Goal: Task Accomplishment & Management: Manage account settings

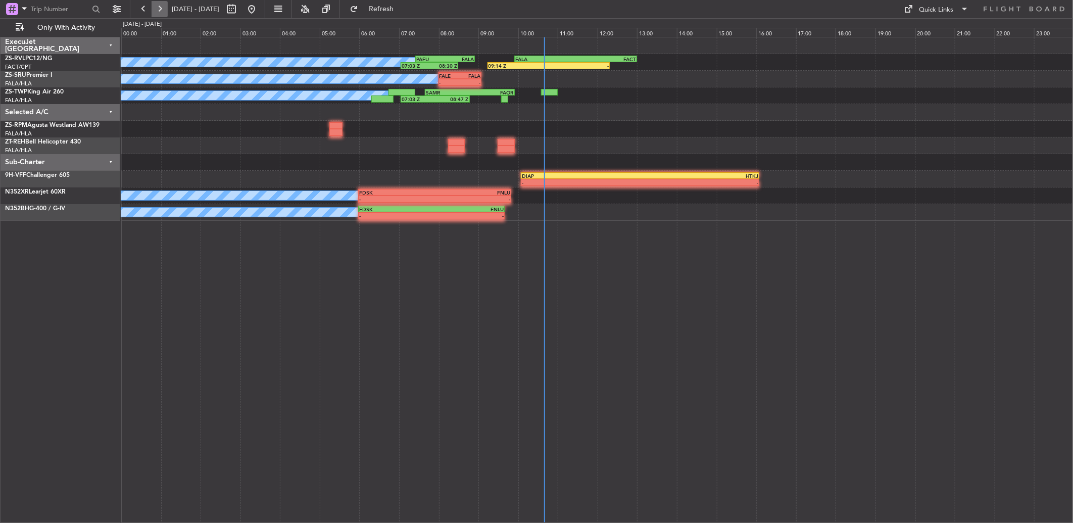
click at [163, 8] on button at bounding box center [160, 9] width 16 height 16
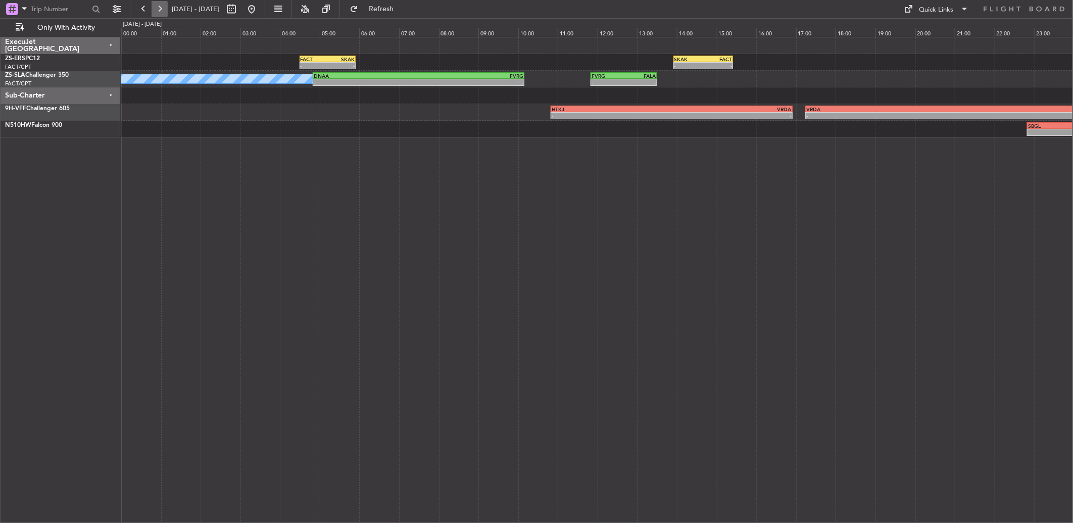
click at [159, 14] on button at bounding box center [160, 9] width 16 height 16
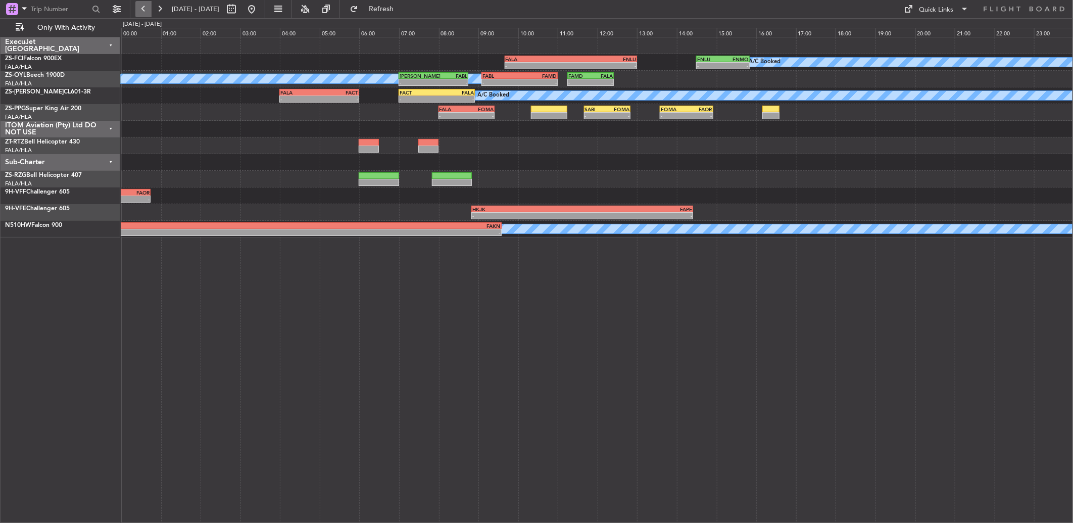
click at [143, 13] on button at bounding box center [143, 9] width 16 height 16
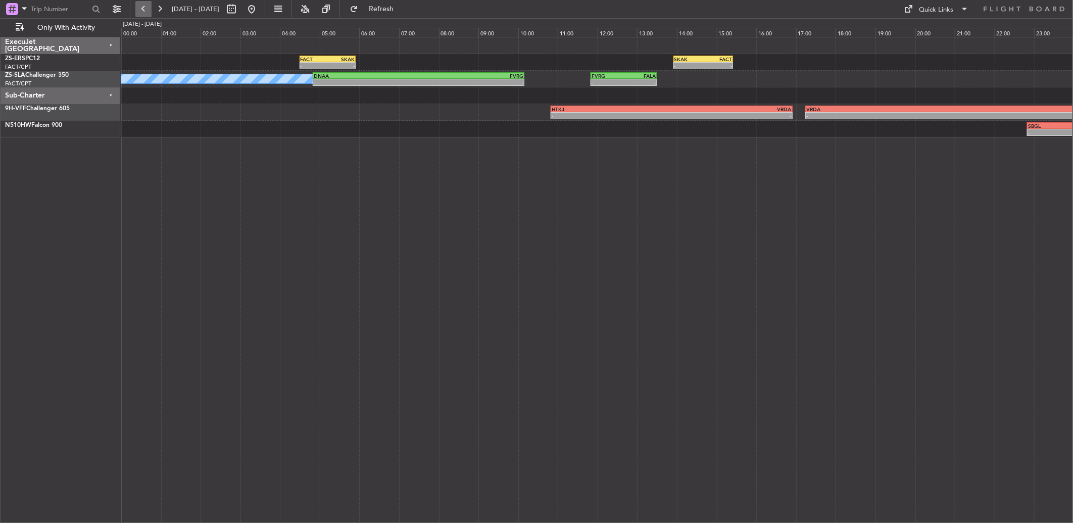
click at [135, 7] on button at bounding box center [143, 9] width 16 height 16
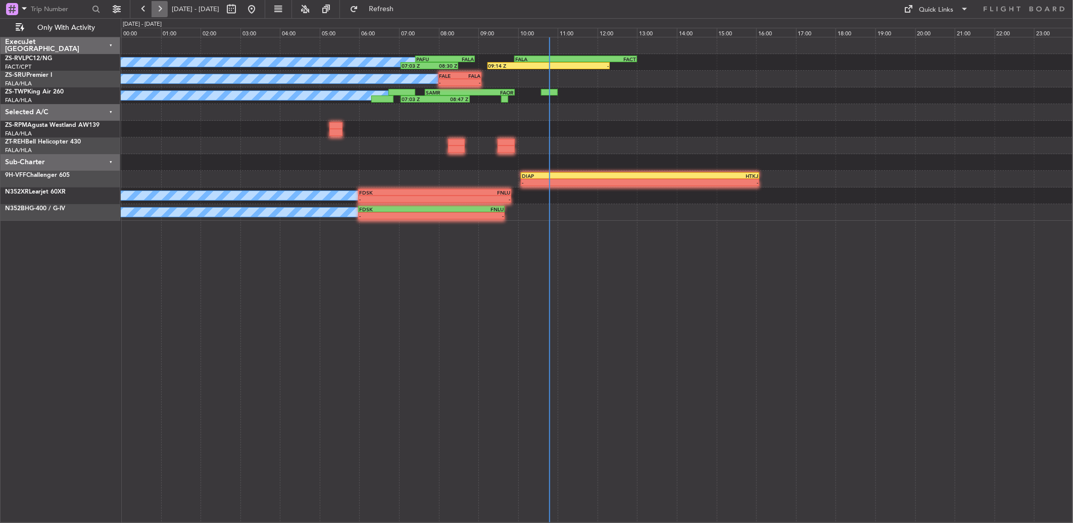
click at [154, 12] on button at bounding box center [160, 9] width 16 height 16
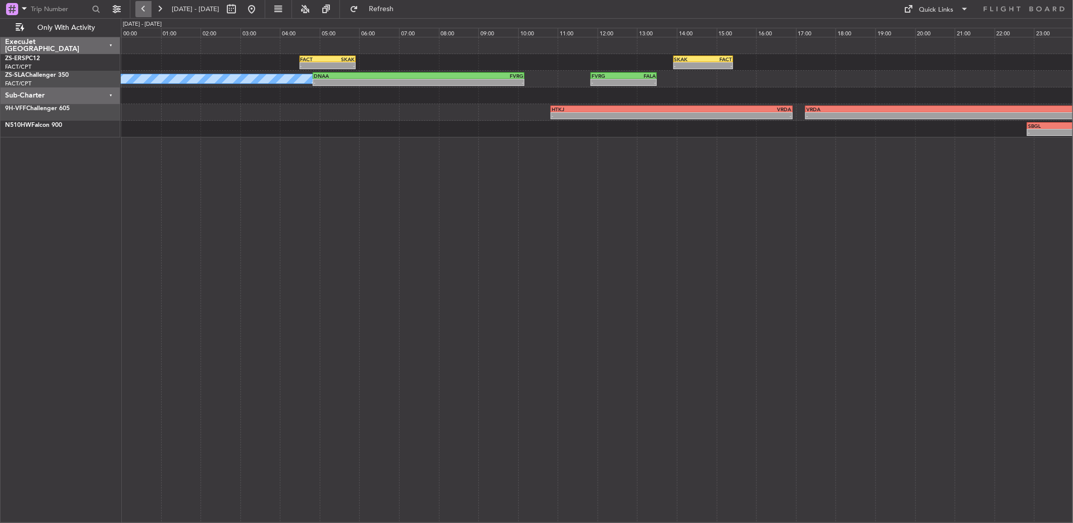
click at [136, 3] on button at bounding box center [143, 9] width 16 height 16
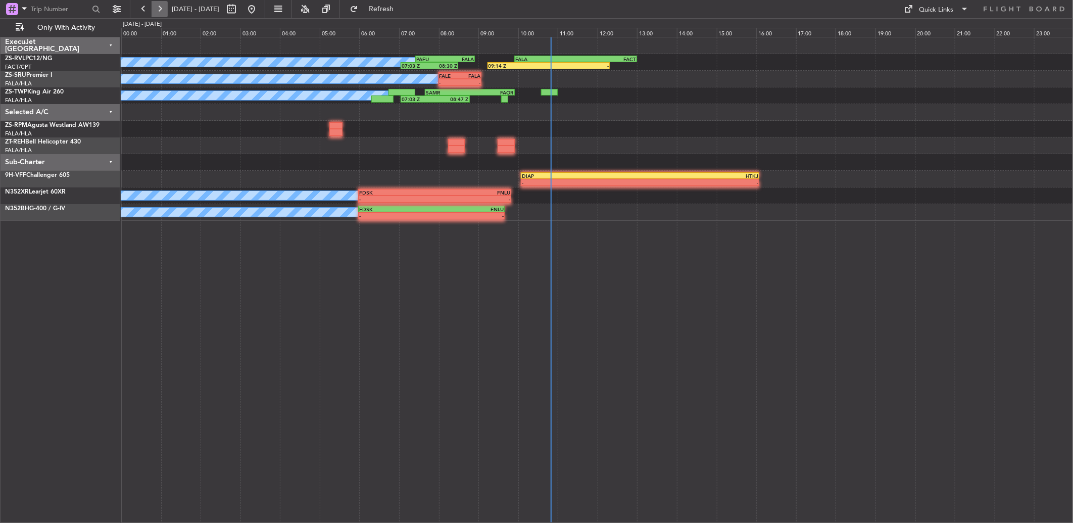
click at [164, 8] on button at bounding box center [160, 9] width 16 height 16
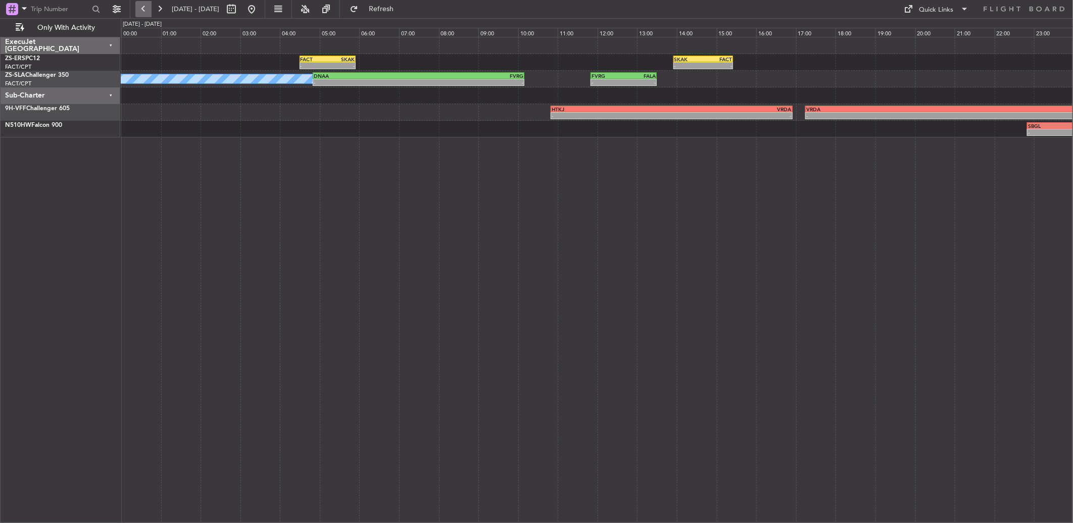
click at [147, 9] on button at bounding box center [143, 9] width 16 height 16
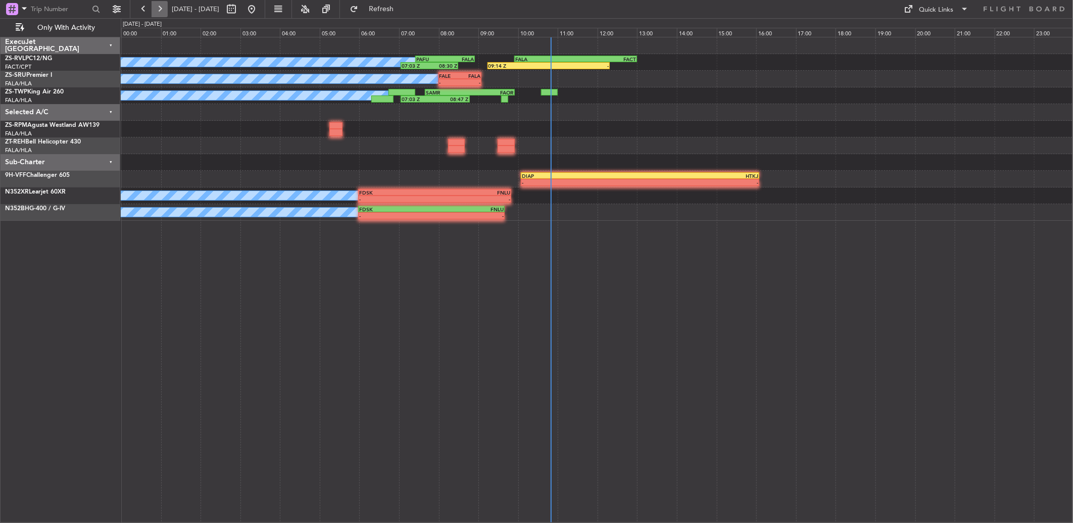
click at [166, 9] on button at bounding box center [160, 9] width 16 height 16
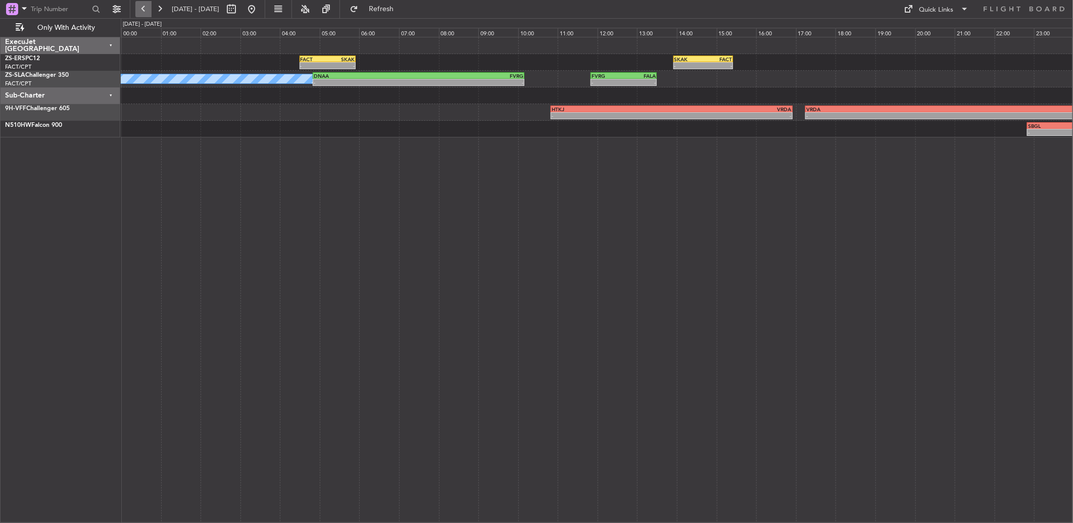
click at [144, 9] on button at bounding box center [143, 9] width 16 height 16
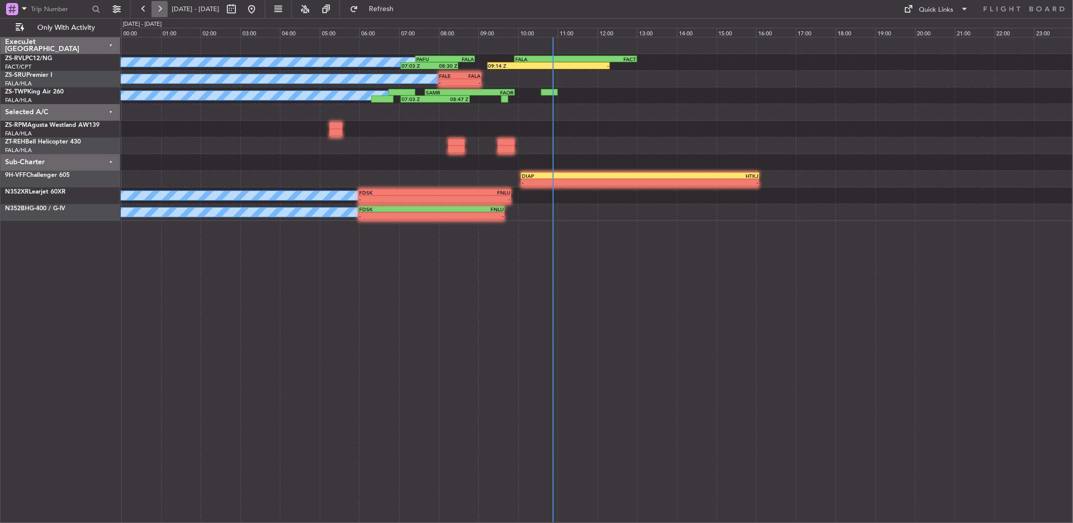
click at [158, 6] on button at bounding box center [160, 9] width 16 height 16
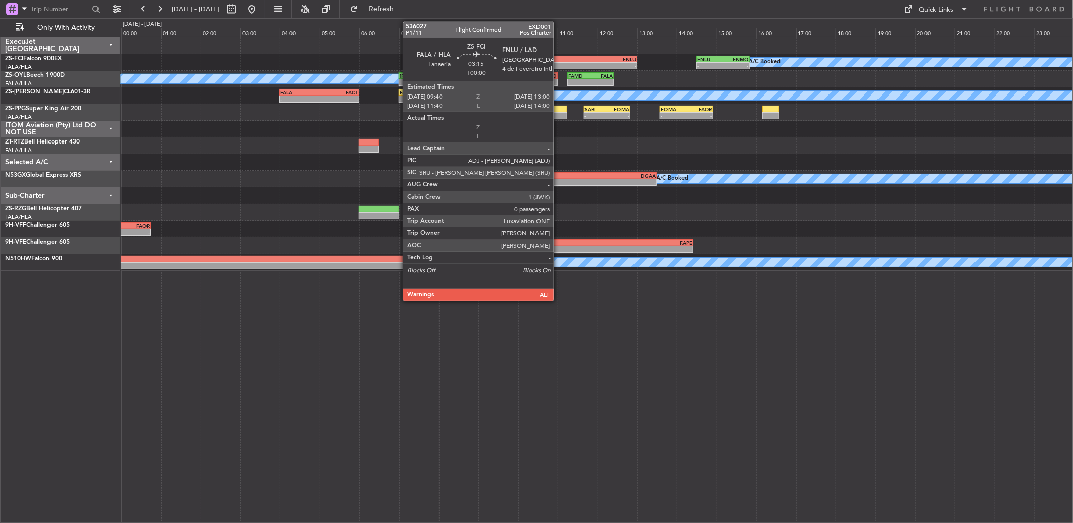
click at [559, 57] on div "FALA" at bounding box center [538, 59] width 65 height 6
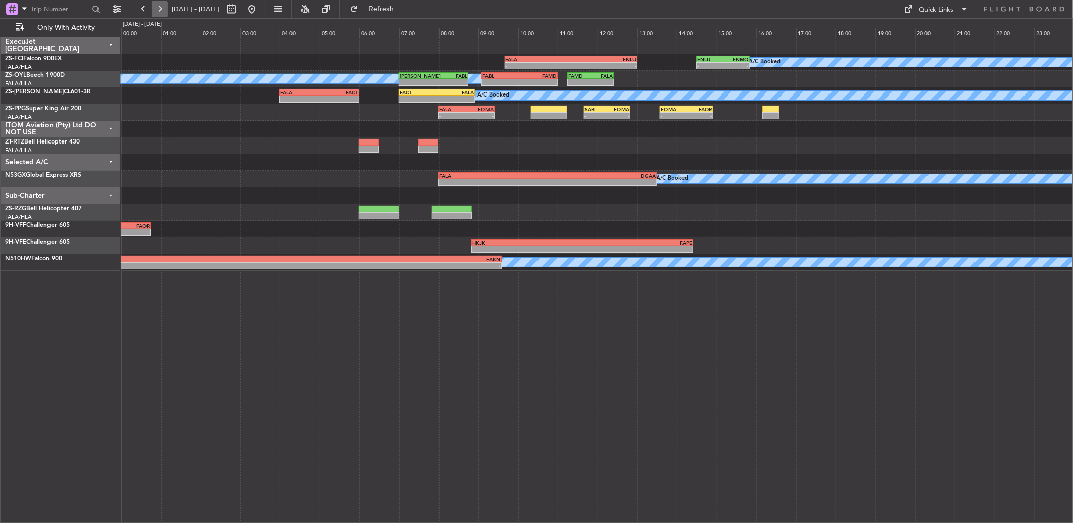
click at [159, 12] on button at bounding box center [160, 9] width 16 height 16
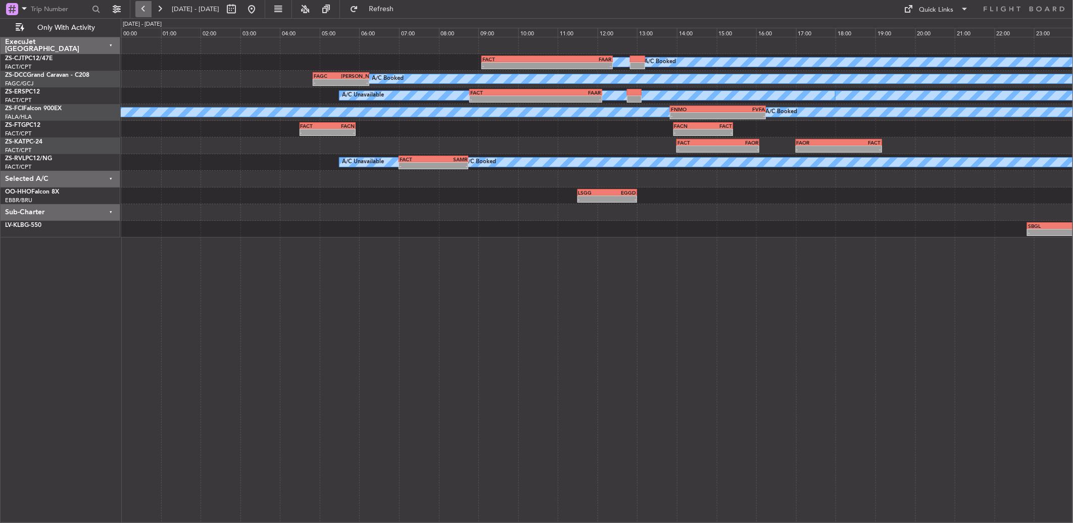
click at [145, 10] on button at bounding box center [143, 9] width 16 height 16
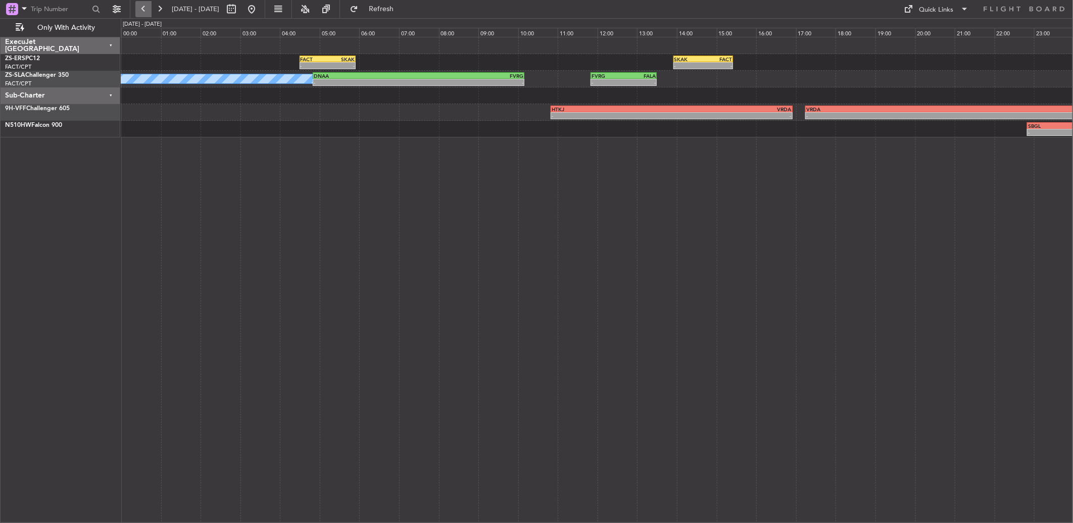
click at [149, 10] on button at bounding box center [143, 9] width 16 height 16
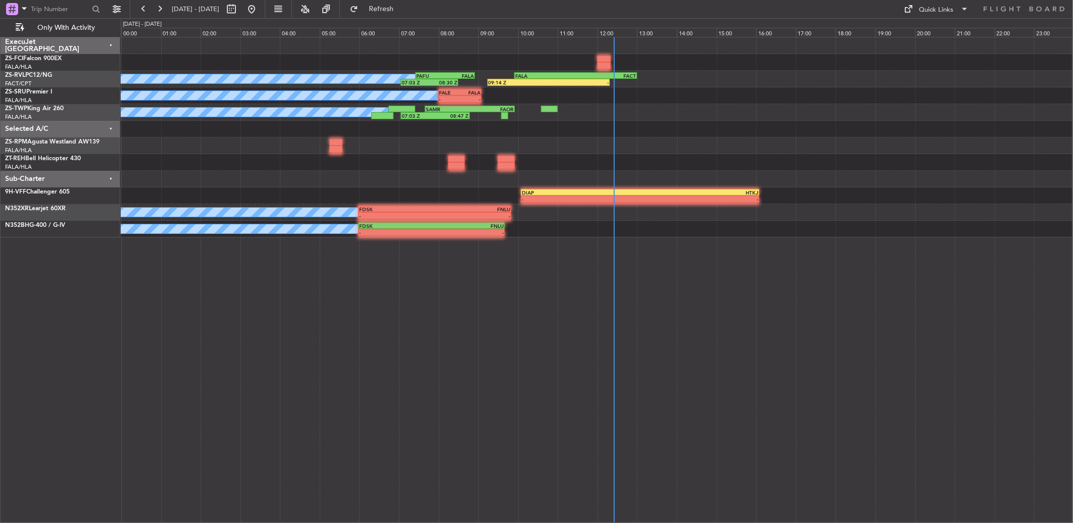
click at [165, 3] on button at bounding box center [160, 9] width 16 height 16
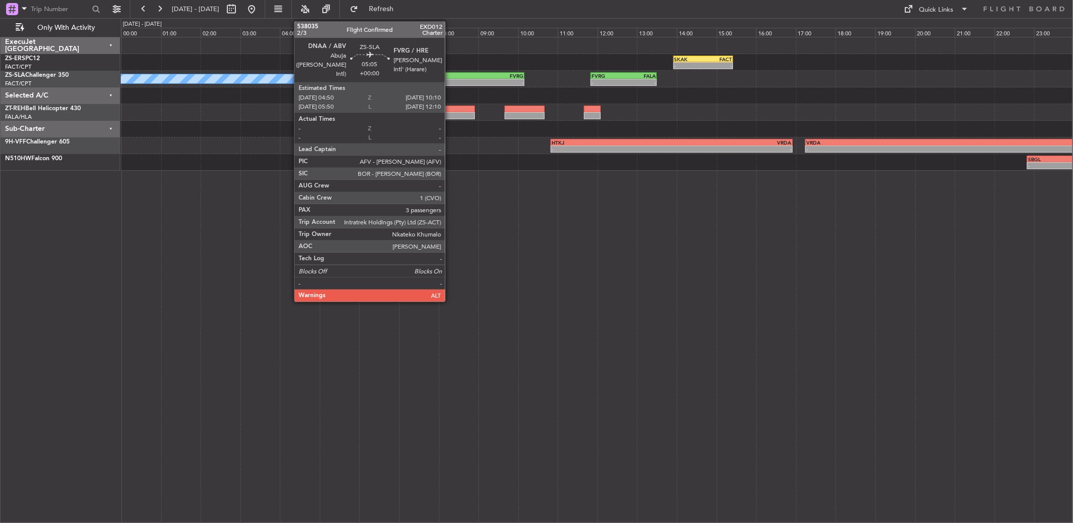
click at [450, 73] on div "FVRG" at bounding box center [471, 76] width 105 height 6
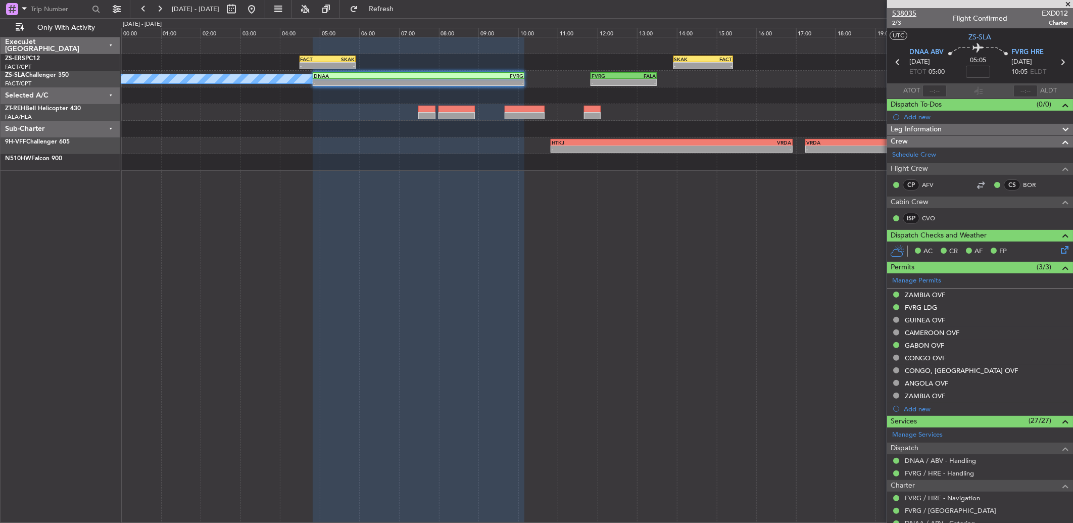
click at [897, 14] on span "538035" at bounding box center [904, 13] width 24 height 11
click at [152, 12] on button at bounding box center [160, 9] width 16 height 16
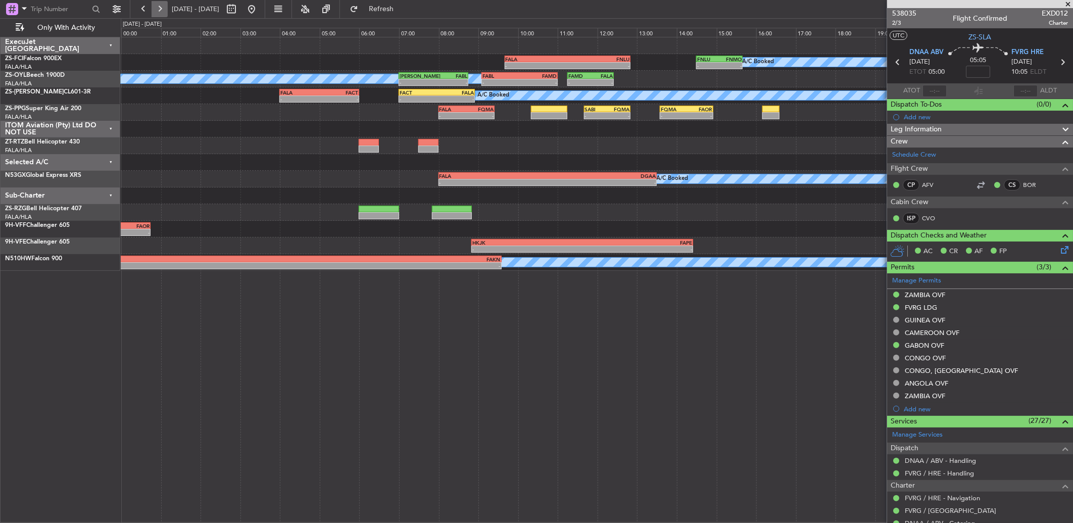
click at [167, 8] on button at bounding box center [160, 9] width 16 height 16
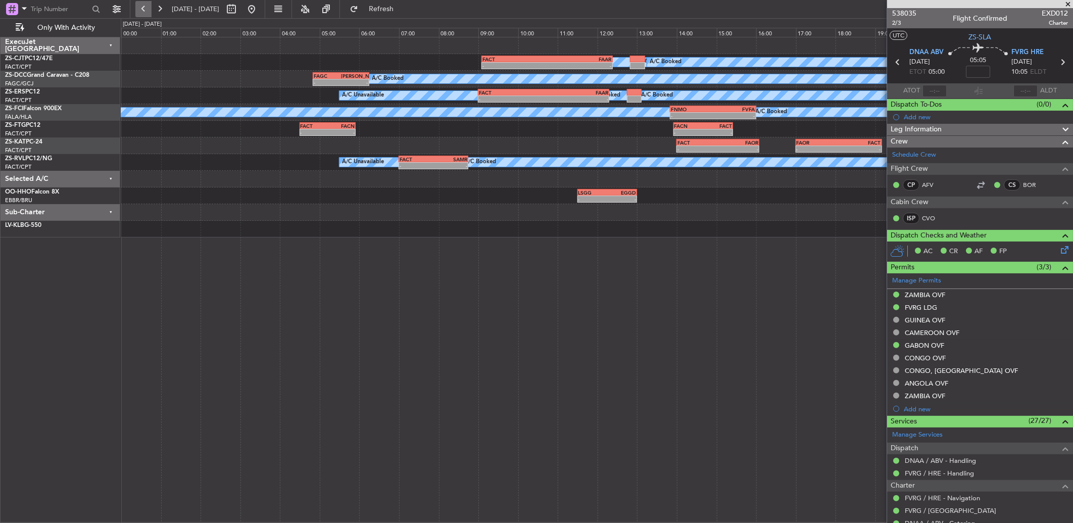
click at [142, 3] on button at bounding box center [143, 9] width 16 height 16
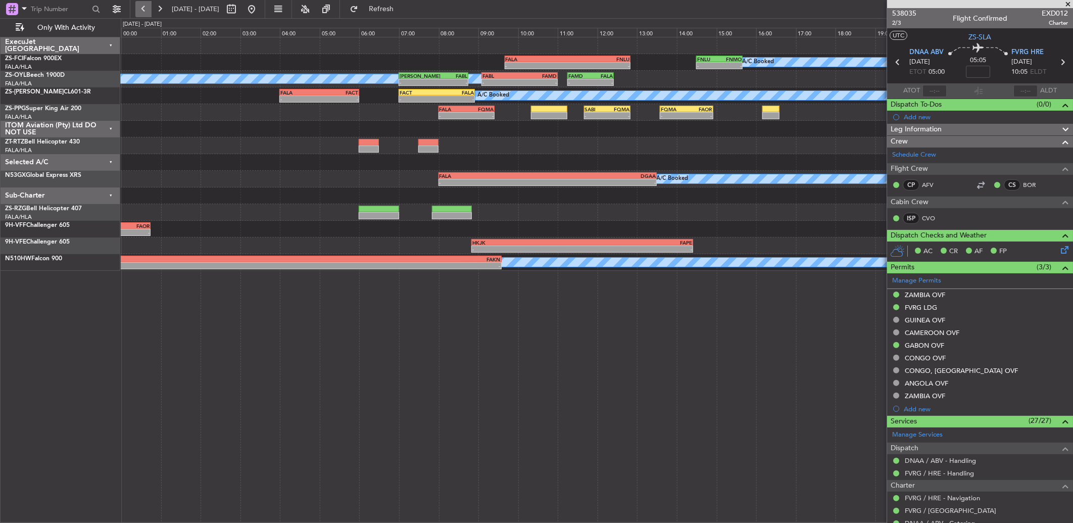
click at [145, 10] on button at bounding box center [143, 9] width 16 height 16
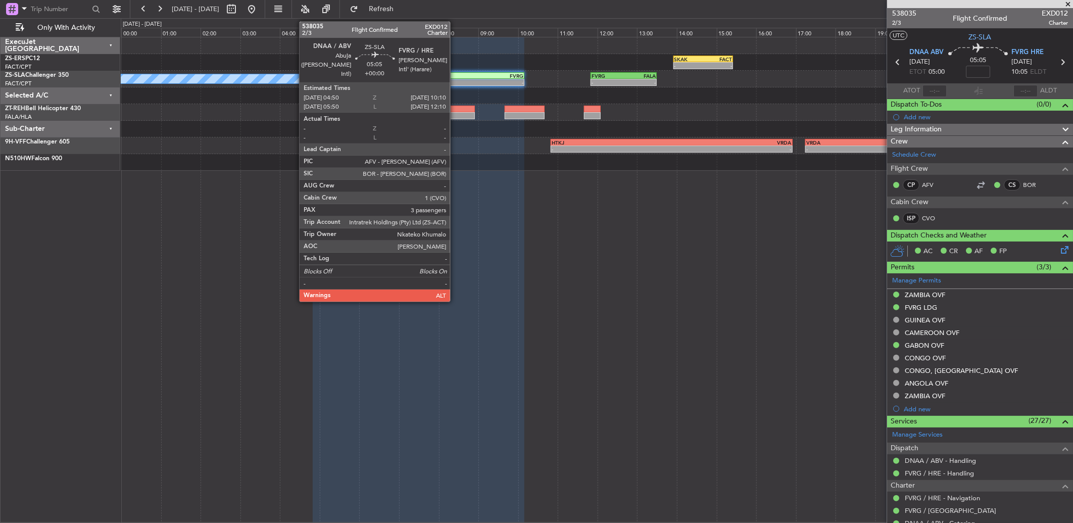
click at [135, 1] on button at bounding box center [143, 9] width 16 height 16
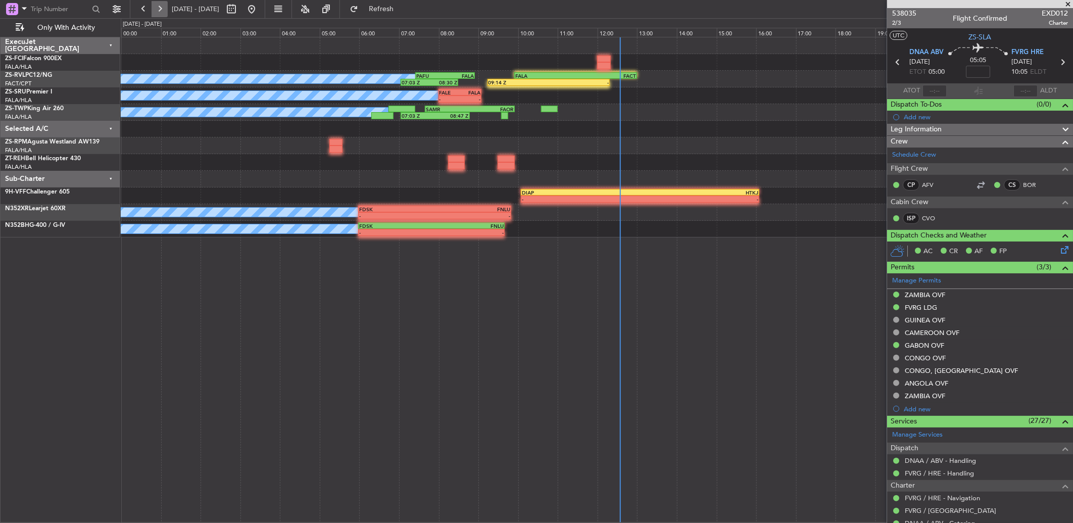
click at [164, 8] on button at bounding box center [160, 9] width 16 height 16
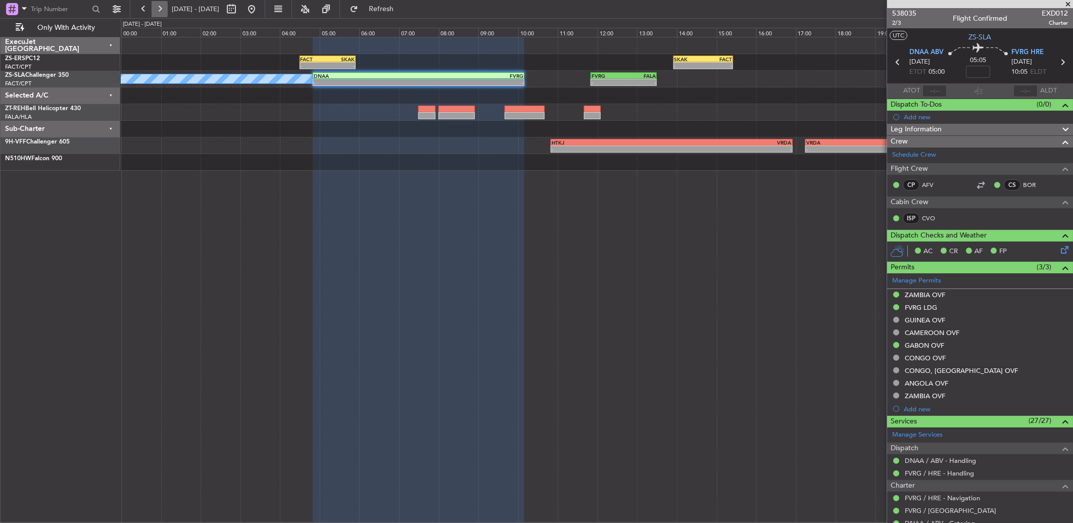
click at [162, 9] on button at bounding box center [160, 9] width 16 height 16
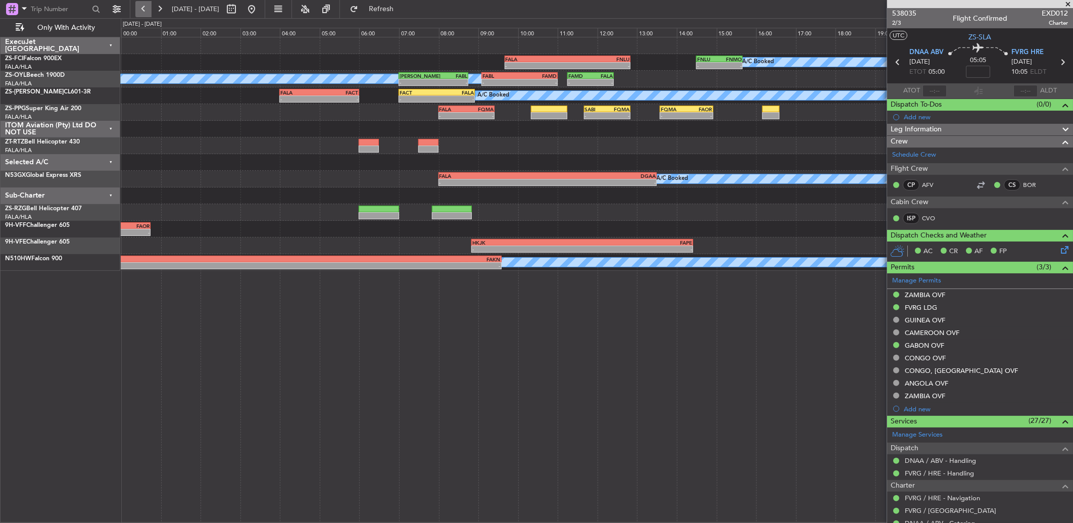
click at [143, 14] on button at bounding box center [143, 9] width 16 height 16
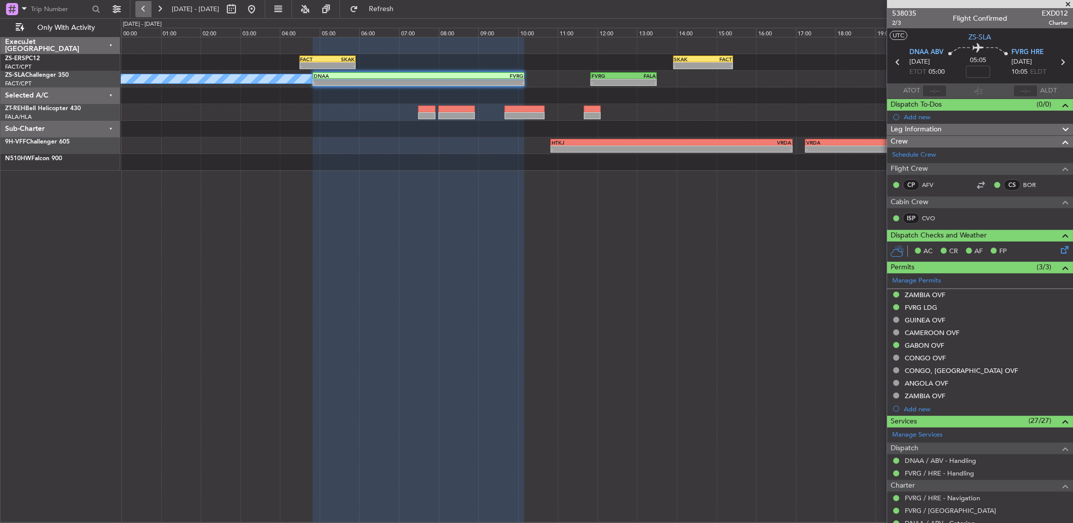
click at [145, 4] on button at bounding box center [143, 9] width 16 height 16
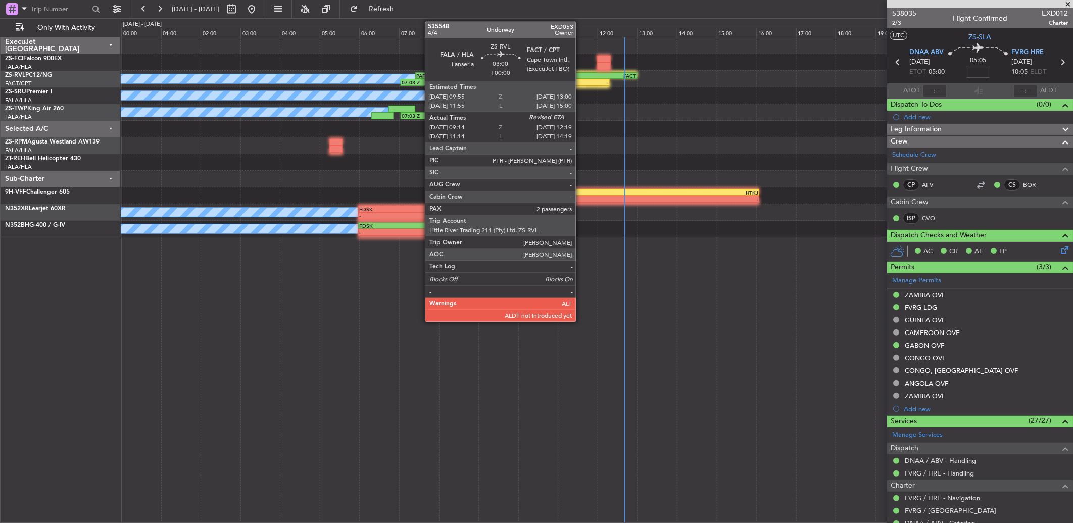
click at [582, 79] on div "09:14 Z -" at bounding box center [549, 82] width 123 height 7
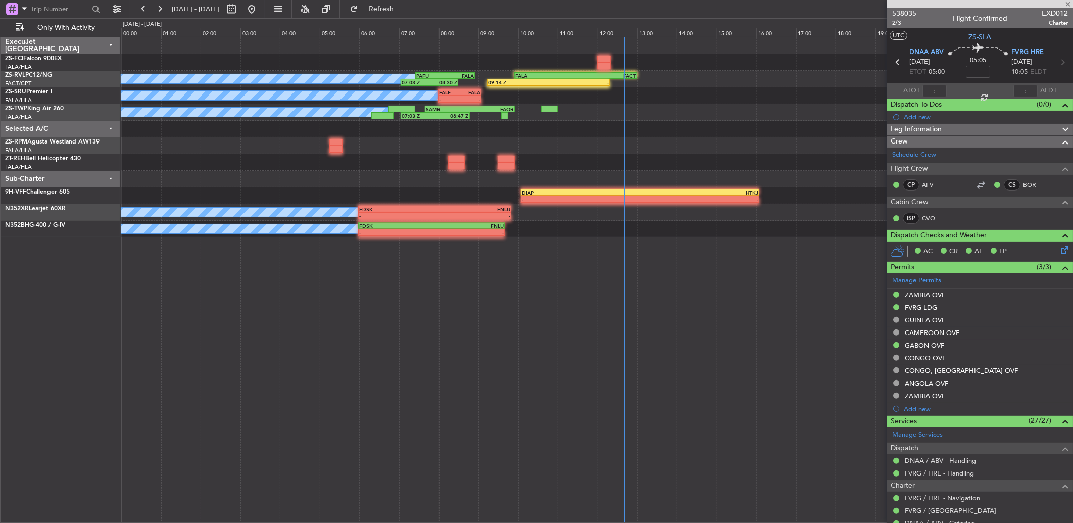
type input "09:14"
type input "2"
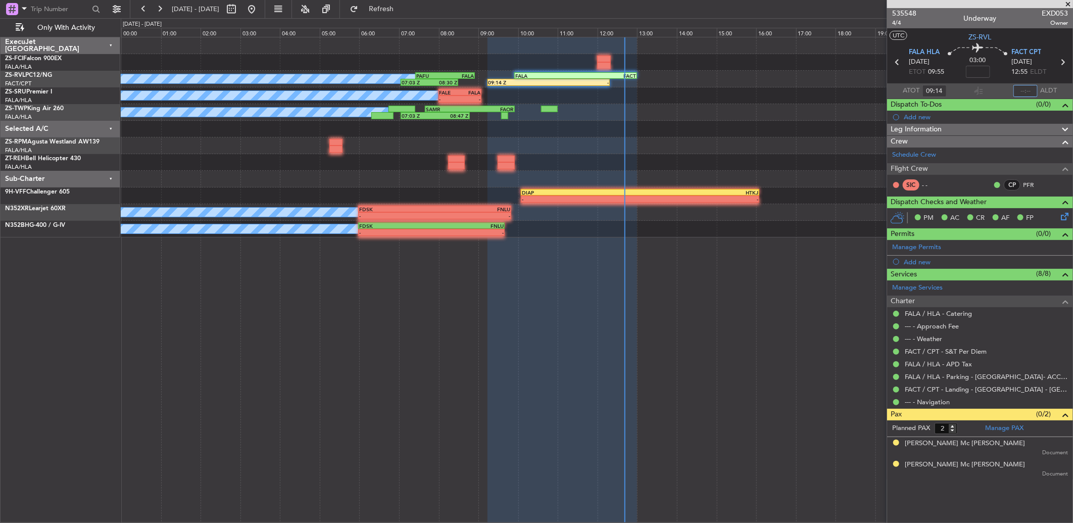
click at [1027, 92] on input "text" at bounding box center [1025, 91] width 24 height 12
click at [1020, 94] on input "text" at bounding box center [1025, 91] width 24 height 12
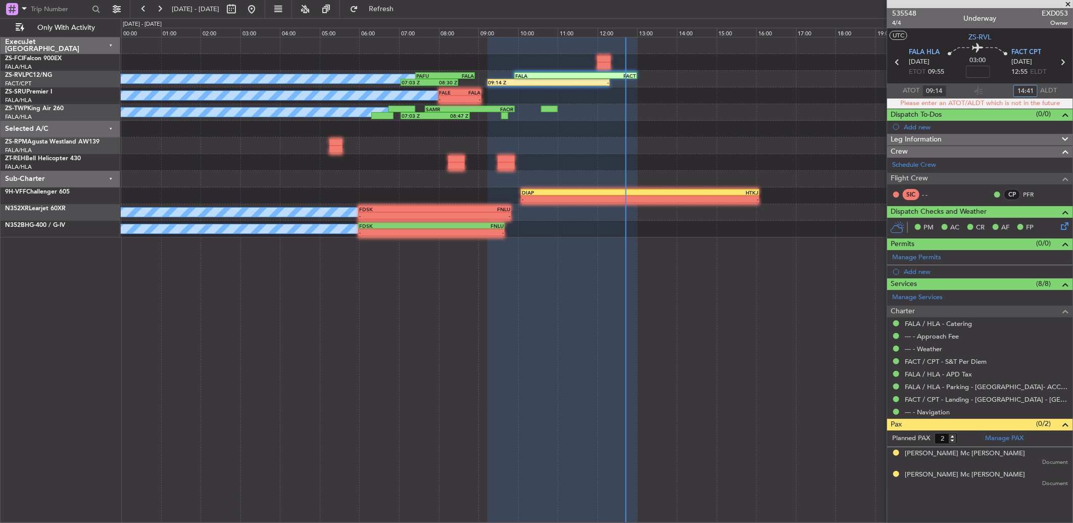
type input "14:41"
click at [1026, 87] on input "14:41" at bounding box center [1025, 91] width 24 height 12
click at [1027, 87] on input "14:41" at bounding box center [1025, 91] width 24 height 12
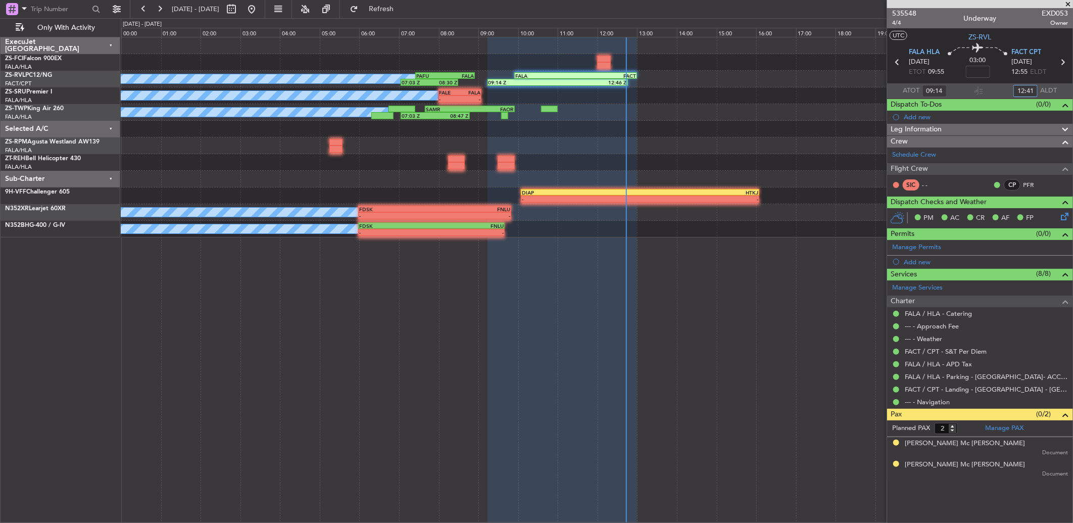
type input "12:41"
type input "11:14"
type input "14:41"
type input "09:14"
type input "12:41"
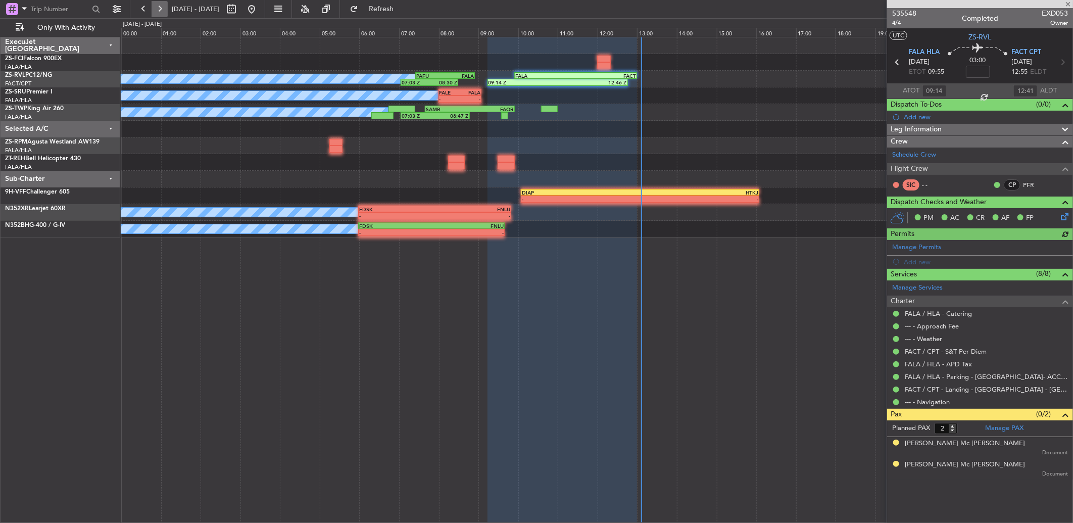
click at [164, 8] on button at bounding box center [160, 9] width 16 height 16
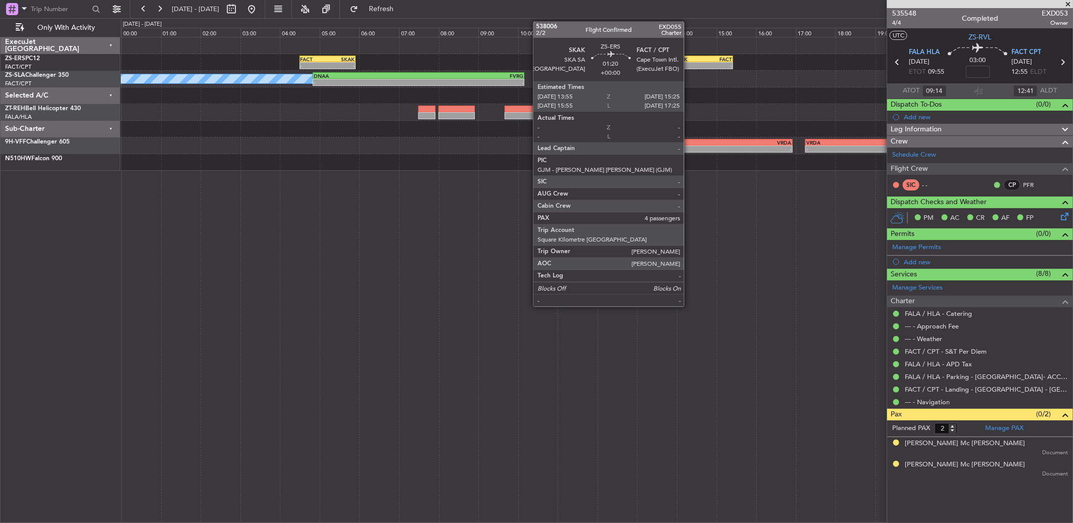
click at [696, 57] on div "SKAK" at bounding box center [688, 59] width 29 height 6
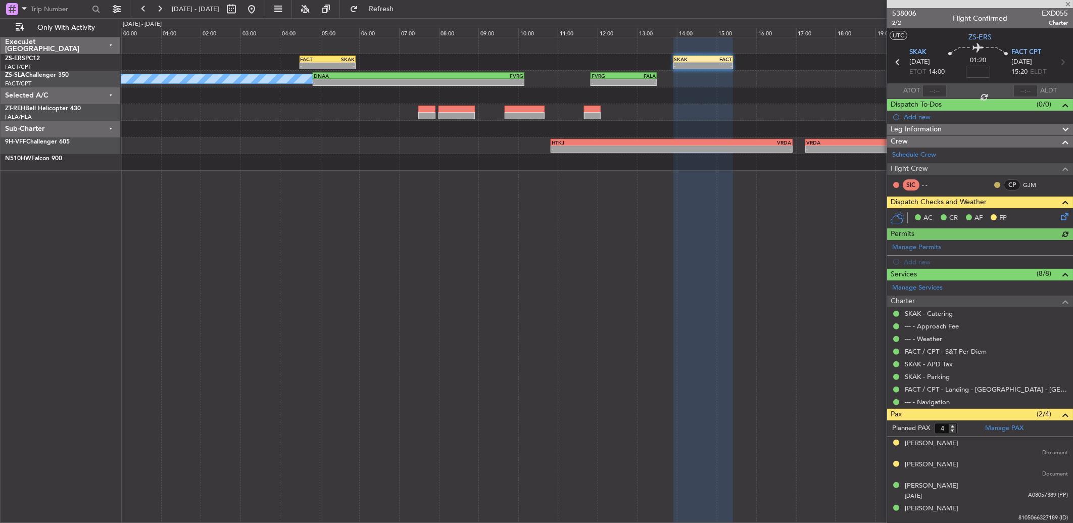
click at [994, 183] on button at bounding box center [997, 185] width 6 height 6
drag, startPoint x: 982, startPoint y: 213, endPoint x: 988, endPoint y: 210, distance: 6.6
click at [982, 213] on span "Acknowledged" at bounding box center [991, 214] width 44 height 10
click at [1060, 214] on icon at bounding box center [1063, 215] width 8 height 8
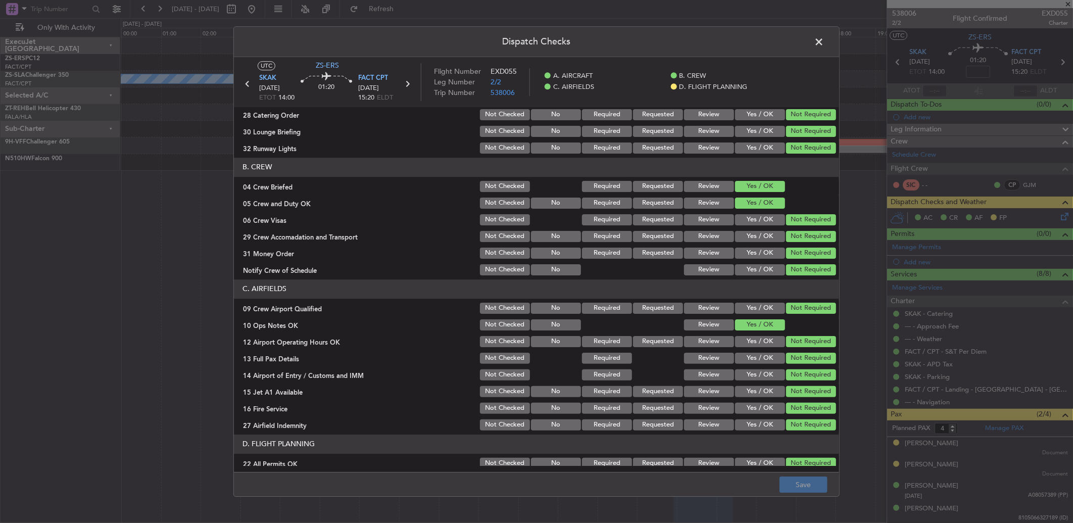
scroll to position [94, 0]
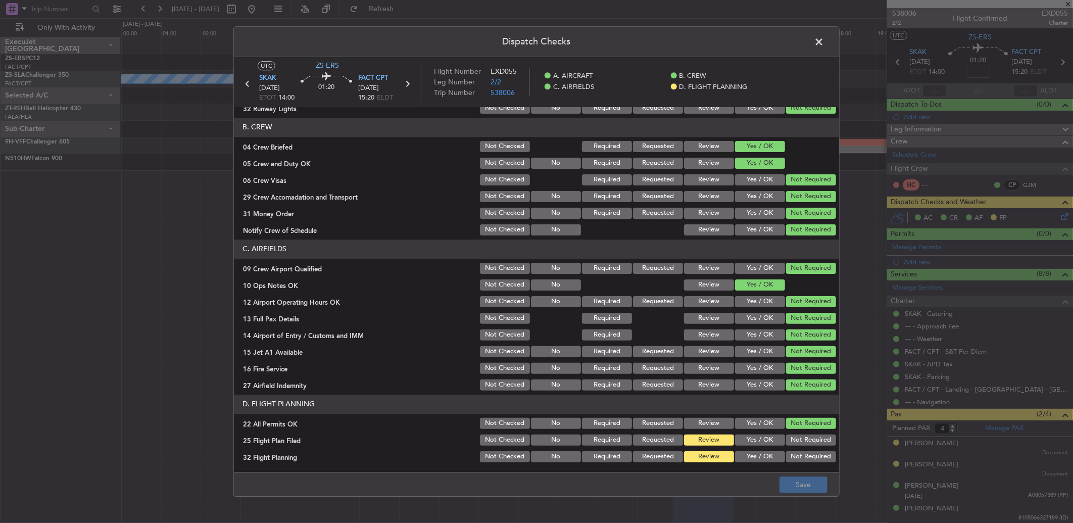
click at [763, 450] on section "D. FLIGHT PLANNING 22 All Permits OK Not Checked No Required Requested Review Y…" at bounding box center [536, 429] width 605 height 69
drag, startPoint x: 763, startPoint y: 451, endPoint x: 765, endPoint y: 462, distance: 10.8
click at [763, 458] on button "Yes / OK" at bounding box center [760, 456] width 50 height 11
click at [760, 435] on button "Yes / OK" at bounding box center [760, 439] width 50 height 11
click at [790, 480] on button "Save" at bounding box center [804, 484] width 48 height 16
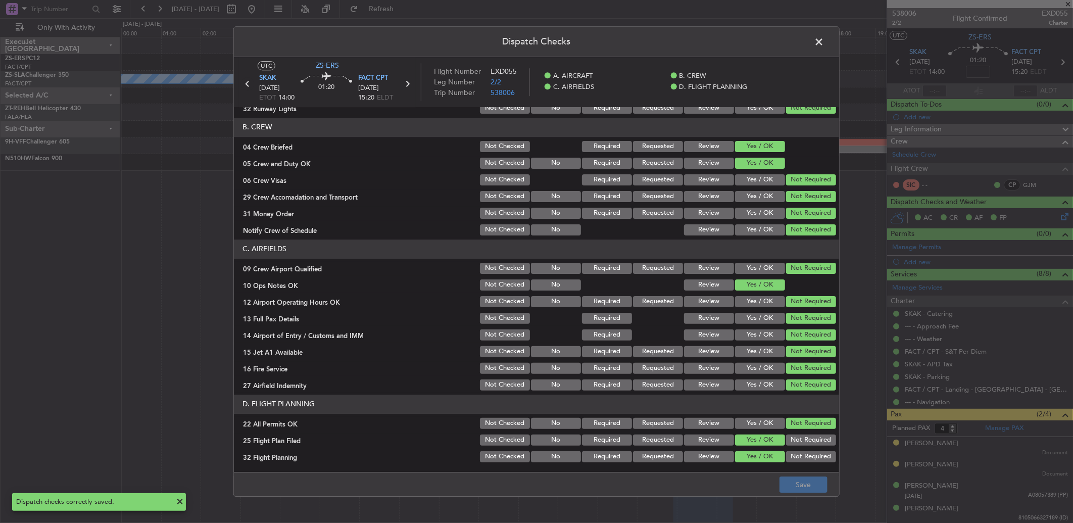
click at [243, 83] on icon at bounding box center [247, 83] width 13 height 13
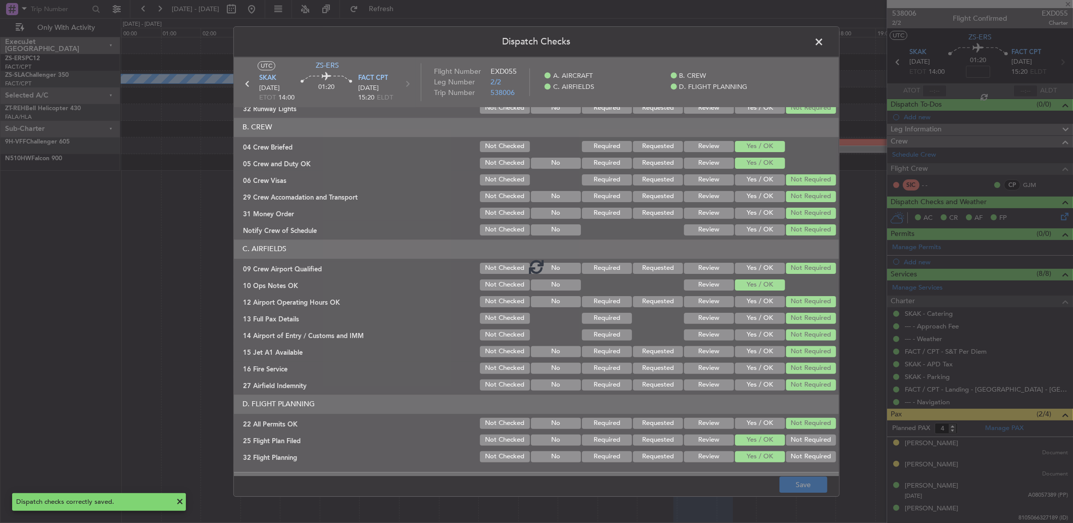
type input "8"
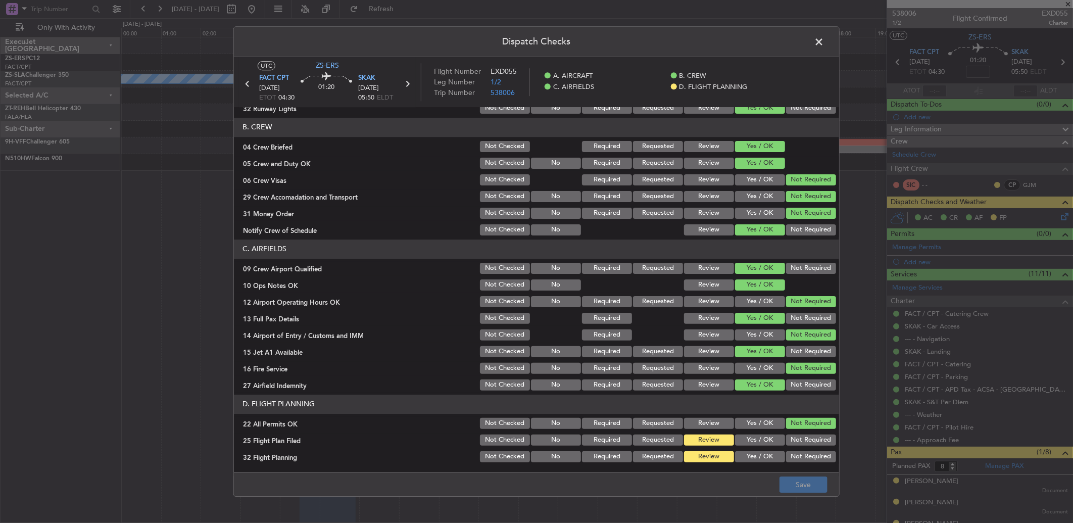
click at [753, 445] on button "Yes / OK" at bounding box center [760, 439] width 50 height 11
click at [752, 453] on button "Yes / OK" at bounding box center [760, 456] width 50 height 11
click at [805, 494] on footer "Save" at bounding box center [536, 484] width 605 height 24
click at [797, 480] on button "Save" at bounding box center [804, 484] width 48 height 16
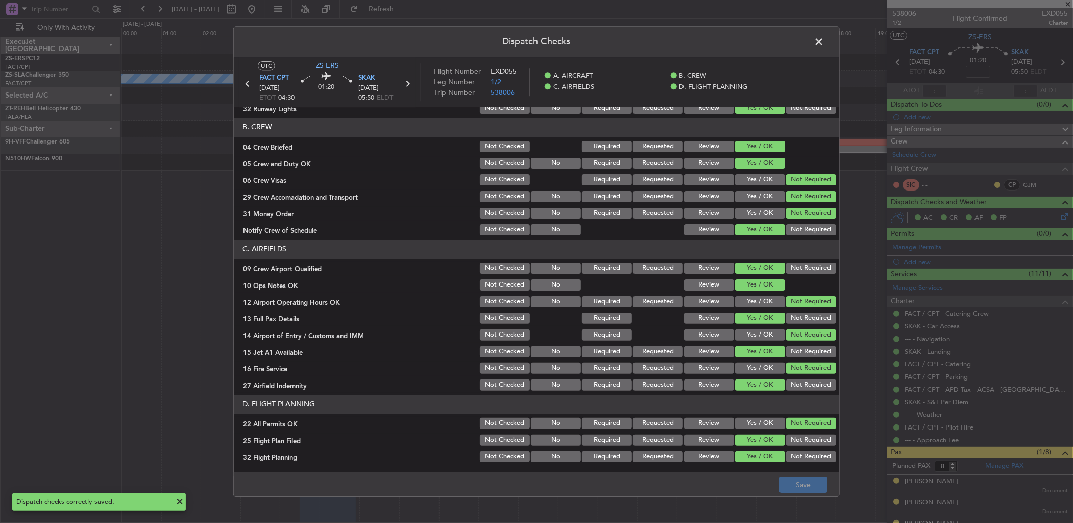
click at [824, 39] on span at bounding box center [824, 44] width 0 height 20
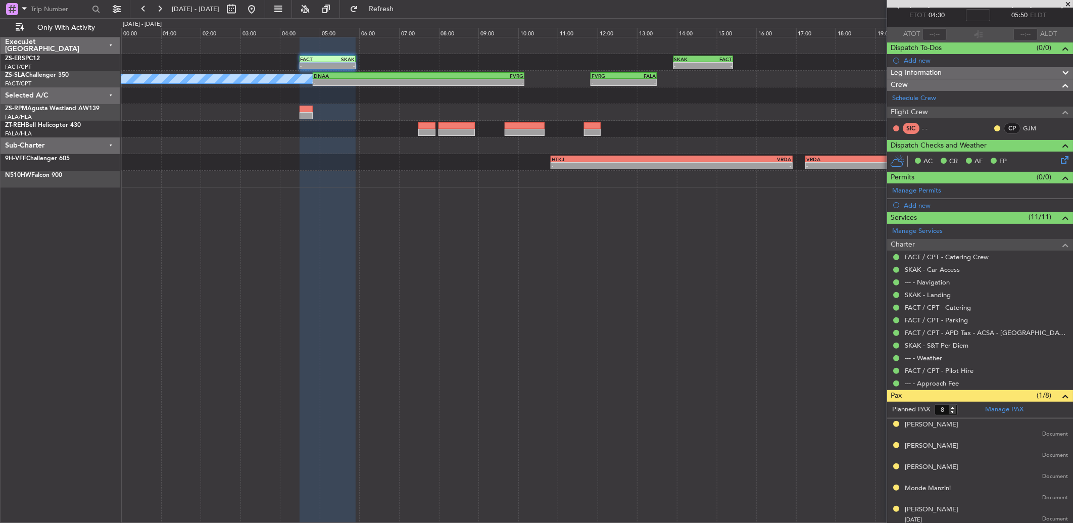
scroll to position [123, 0]
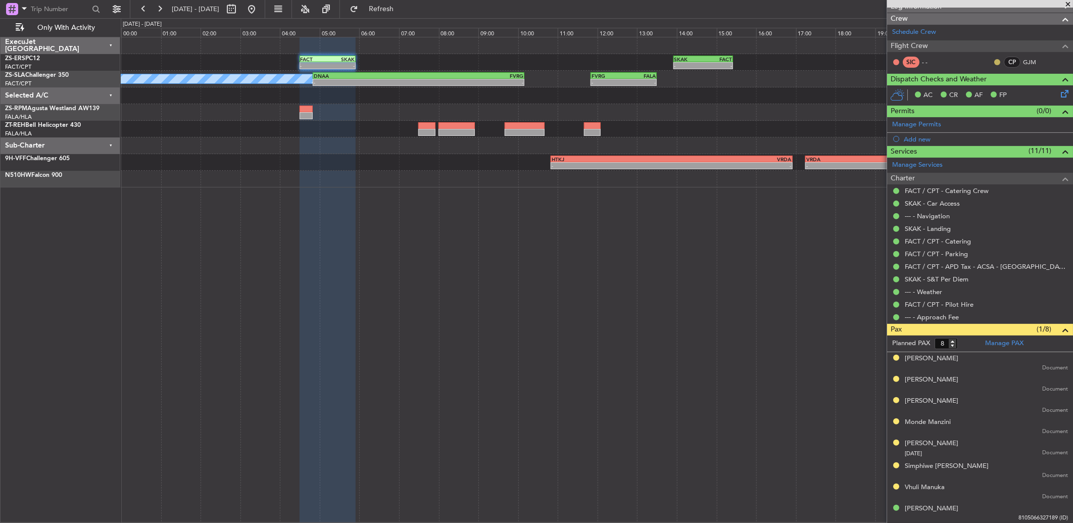
click at [994, 62] on button at bounding box center [997, 62] width 6 height 6
click at [979, 89] on span "Acknowledged" at bounding box center [991, 91] width 44 height 10
click at [163, 6] on button at bounding box center [160, 9] width 16 height 16
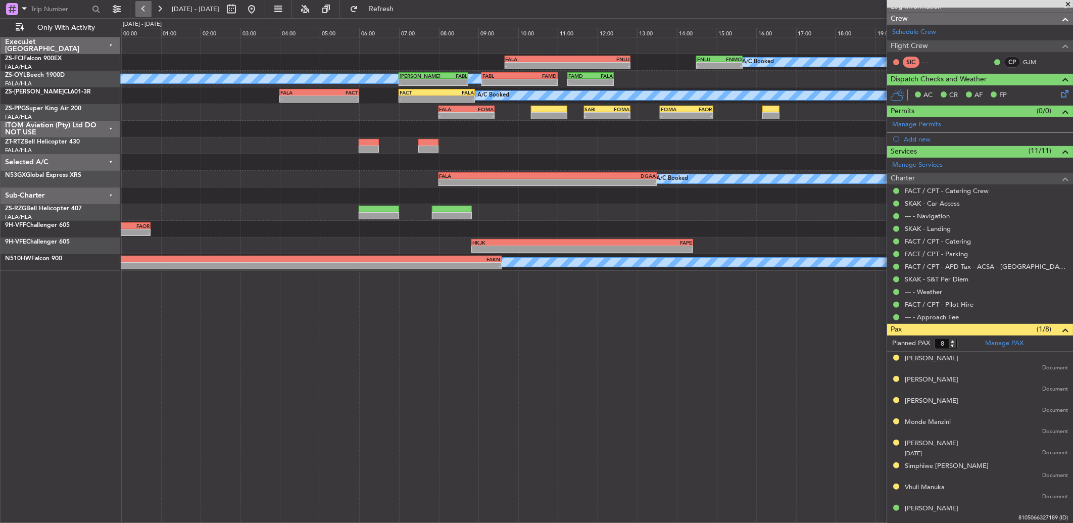
click at [145, 8] on button at bounding box center [143, 9] width 16 height 16
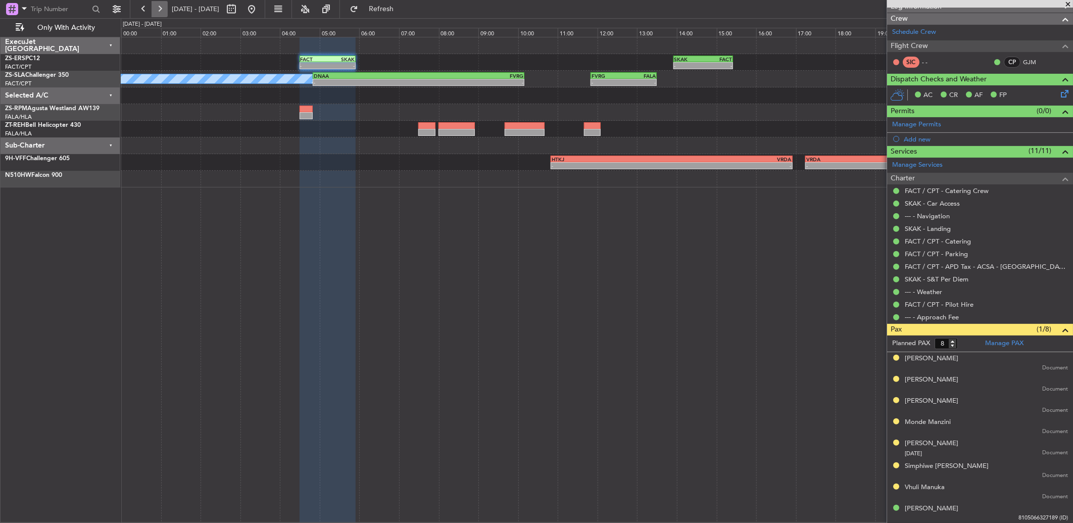
click at [160, 8] on button at bounding box center [160, 9] width 16 height 16
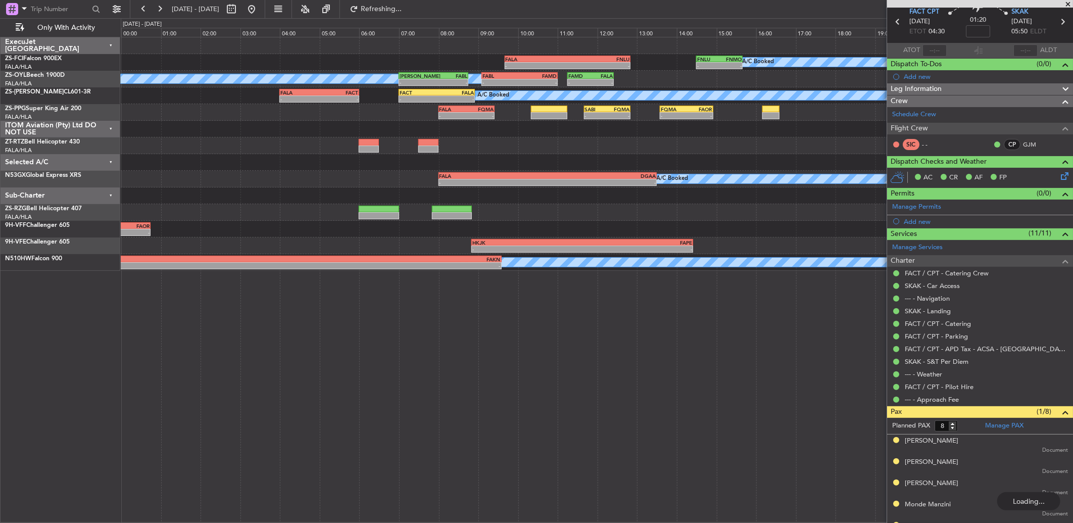
scroll to position [0, 0]
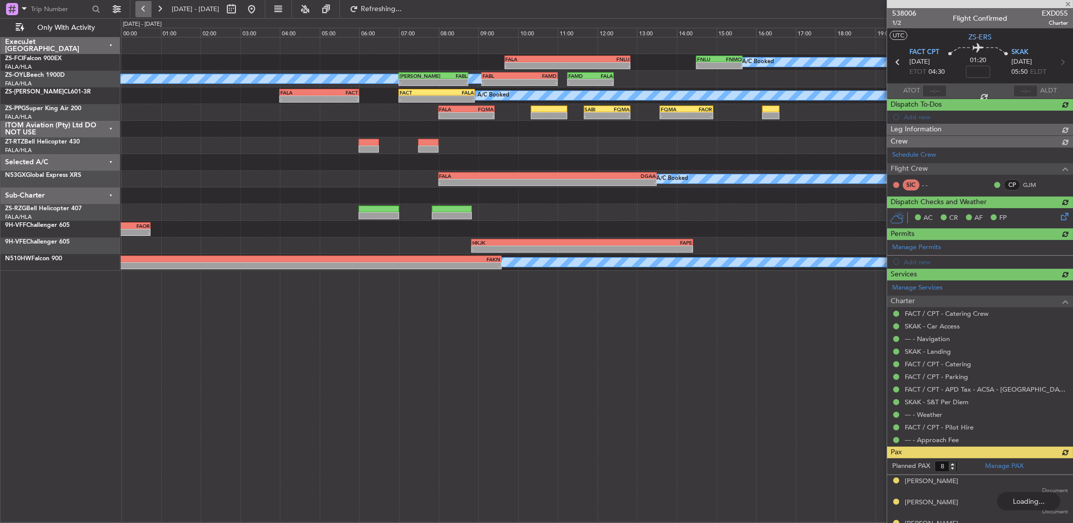
click at [149, 10] on button at bounding box center [143, 9] width 16 height 16
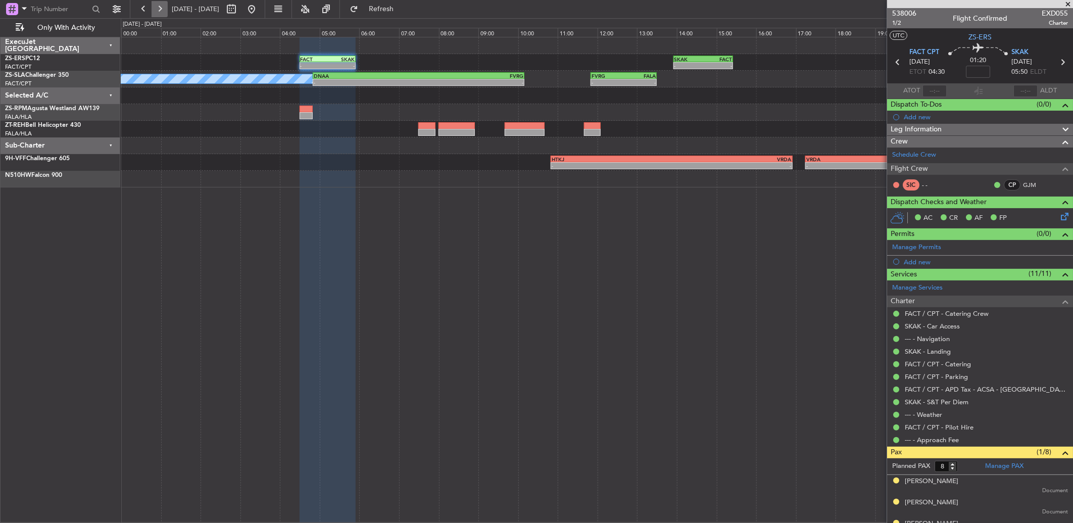
click at [154, 10] on button at bounding box center [160, 9] width 16 height 16
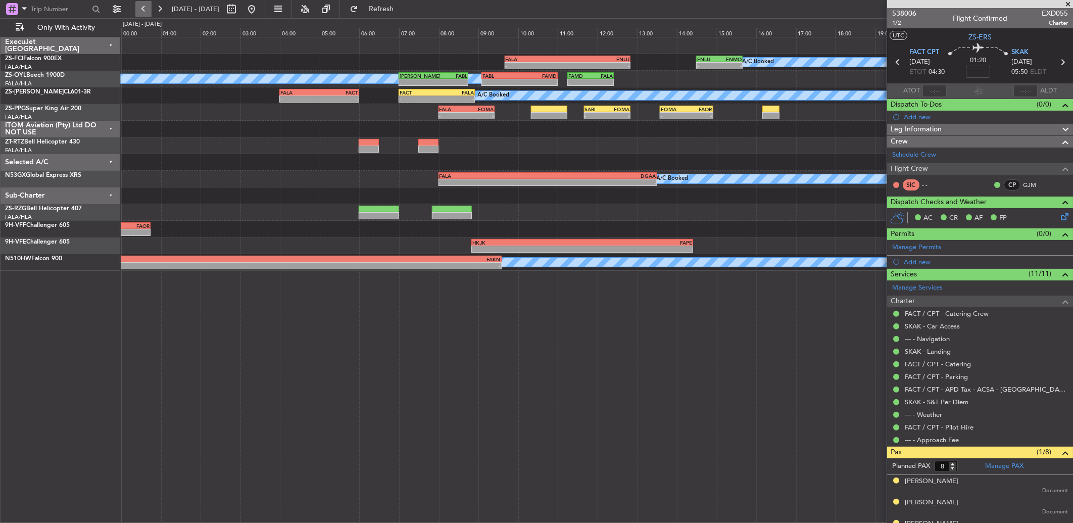
click at [144, 9] on button at bounding box center [143, 9] width 16 height 16
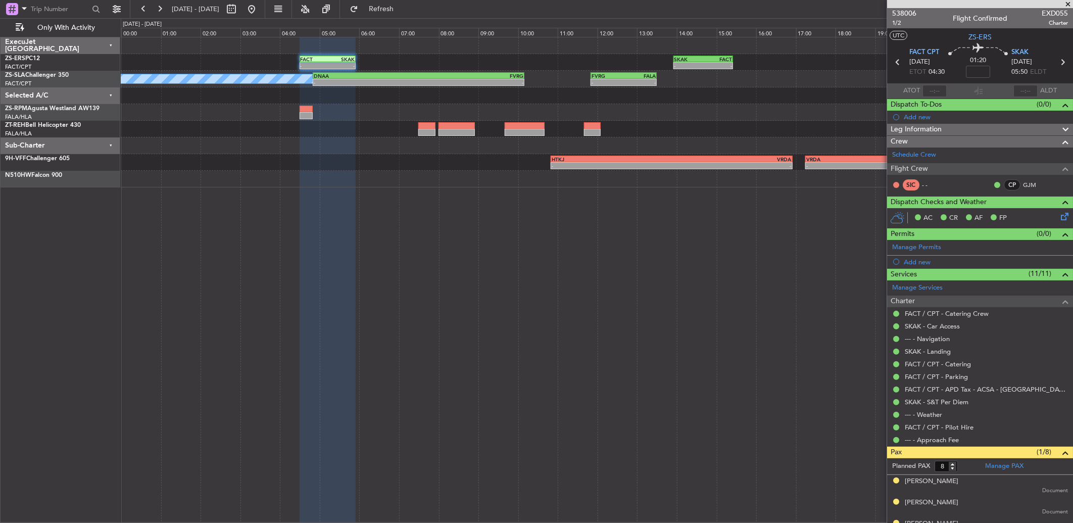
click at [1069, 4] on span at bounding box center [1068, 4] width 10 height 9
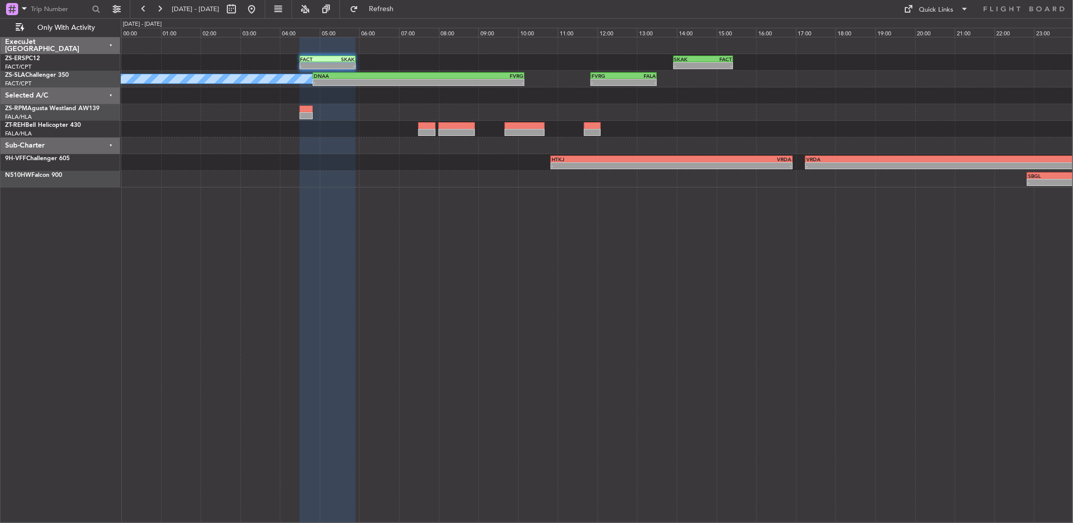
type input "0"
